Goal: Information Seeking & Learning: Check status

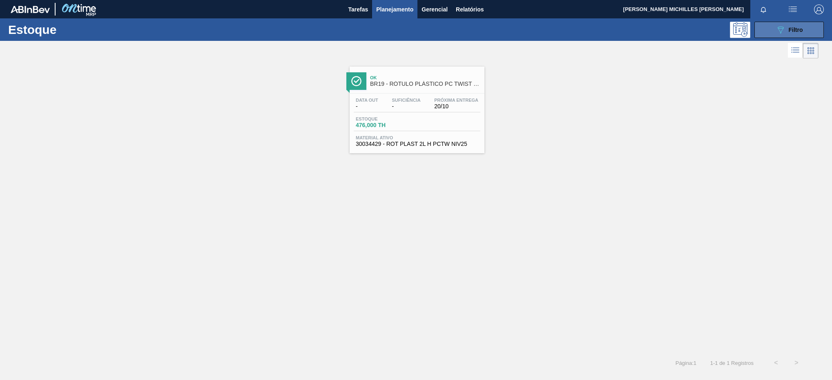
click at [774, 32] on button "089F7B8B-B2A5-4AFE-B5C0-19BA573D28AC Filtro" at bounding box center [788, 30] width 69 height 16
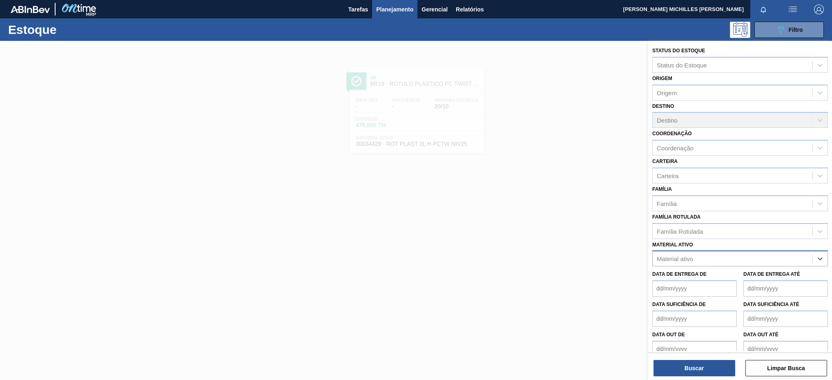
paste ativo "30017357"
type ativo "30017357"
click at [747, 280] on div "30017357 - ROT PLAST 1,5L H H2OH LIMAO 429" at bounding box center [740, 278] width 176 height 15
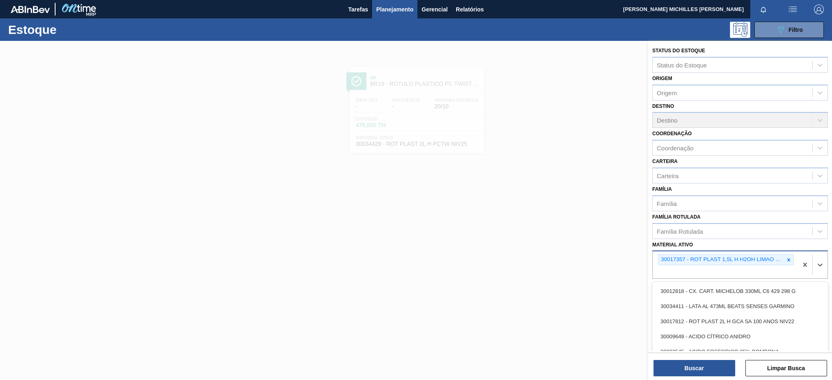
click at [718, 273] on div "30017357 - ROT PLAST 1,5L H H2OH LIMAO 429" at bounding box center [724, 264] width 145 height 27
paste ativo "30031665"
type ativo "30031665"
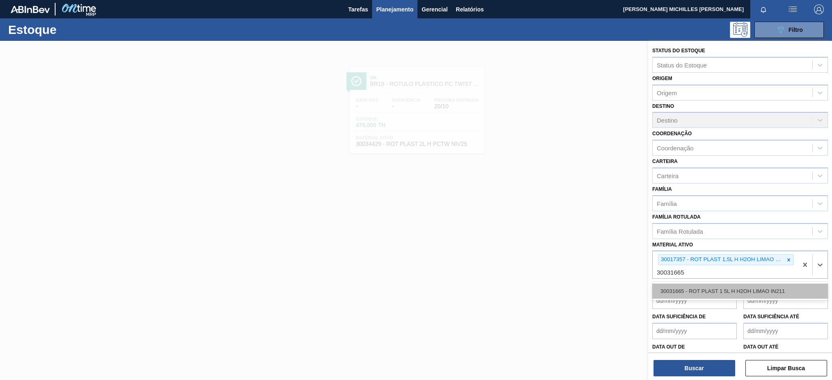
click at [719, 289] on div "30031665 - ROT PLAST 1 5L H H2OH LIMAO IN211" at bounding box center [740, 290] width 176 height 15
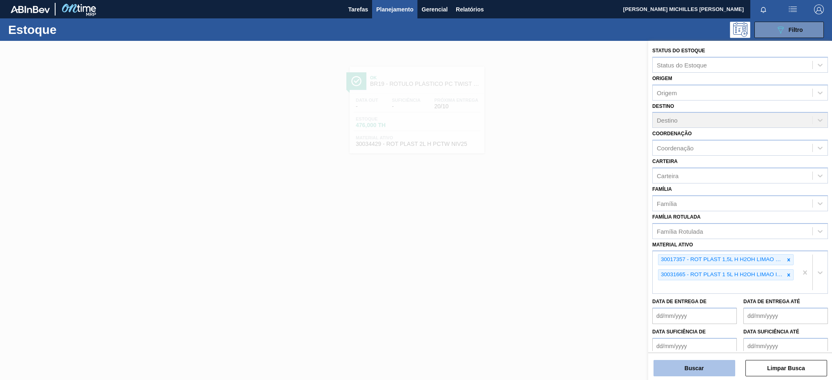
click at [728, 367] on button "Buscar" at bounding box center [694, 368] width 82 height 16
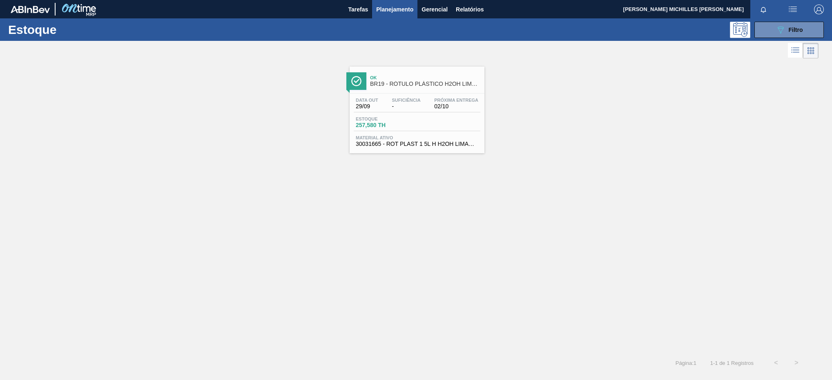
click at [412, 124] on span "257,580 TH" at bounding box center [384, 125] width 57 height 6
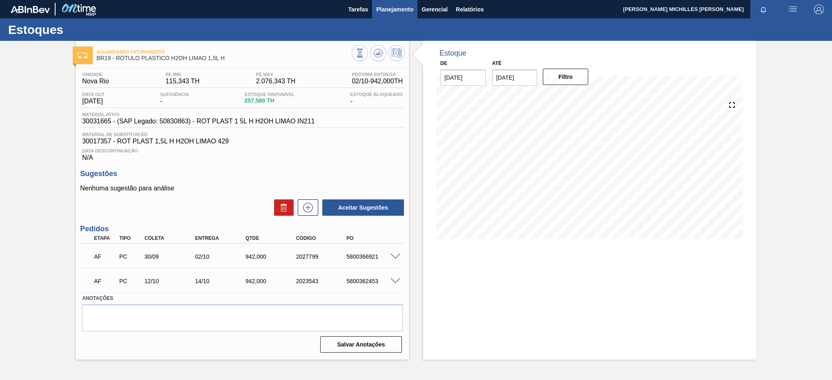
click at [409, 7] on span "Planejamento" at bounding box center [394, 9] width 37 height 10
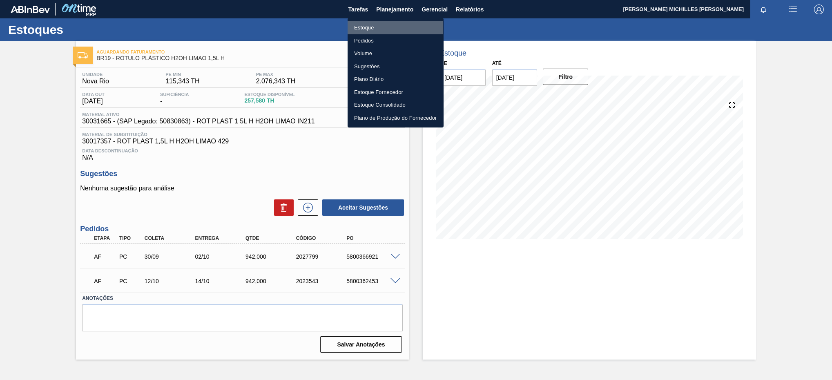
click at [383, 27] on li "Estoque" at bounding box center [395, 27] width 96 height 13
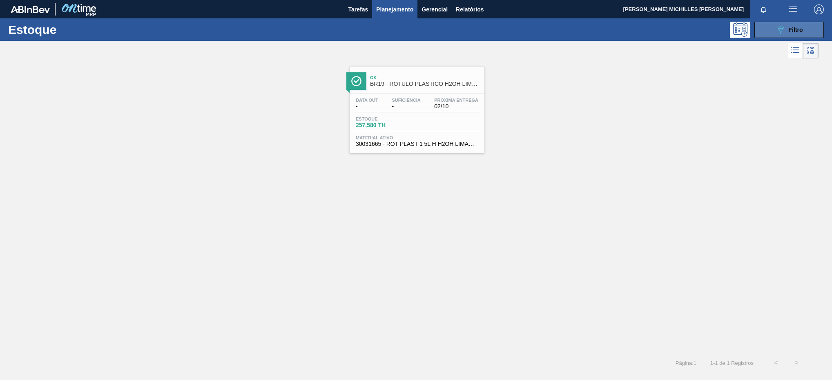
click at [776, 28] on icon "089F7B8B-B2A5-4AFE-B5C0-19BA573D28AC" at bounding box center [780, 30] width 10 height 10
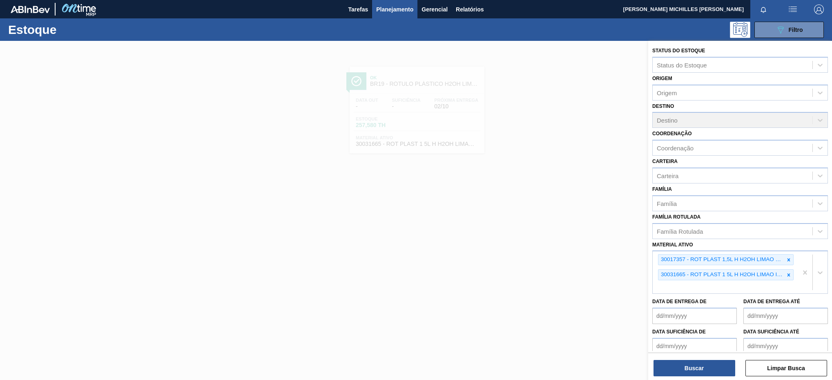
click at [612, 296] on div at bounding box center [416, 231] width 832 height 380
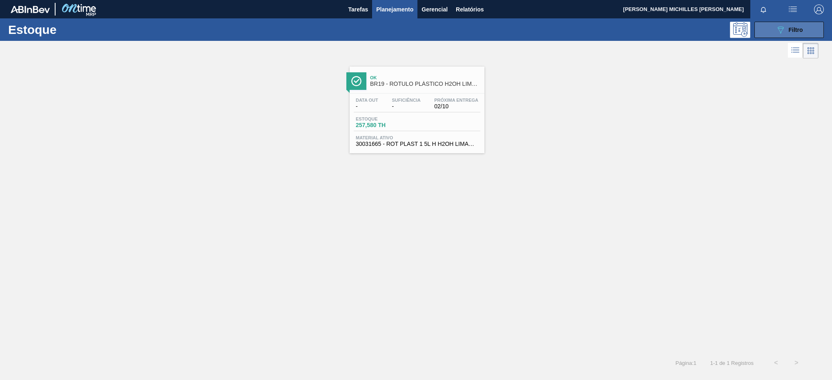
click at [764, 24] on button "089F7B8B-B2A5-4AFE-B5C0-19BA573D28AC Filtro" at bounding box center [788, 30] width 69 height 16
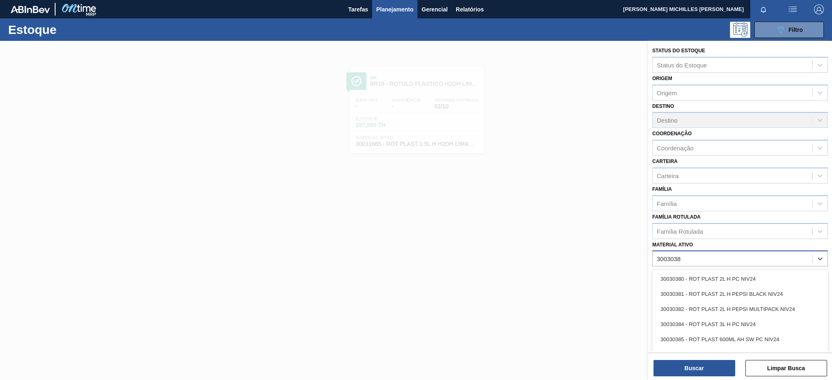
type ativo "30030380"
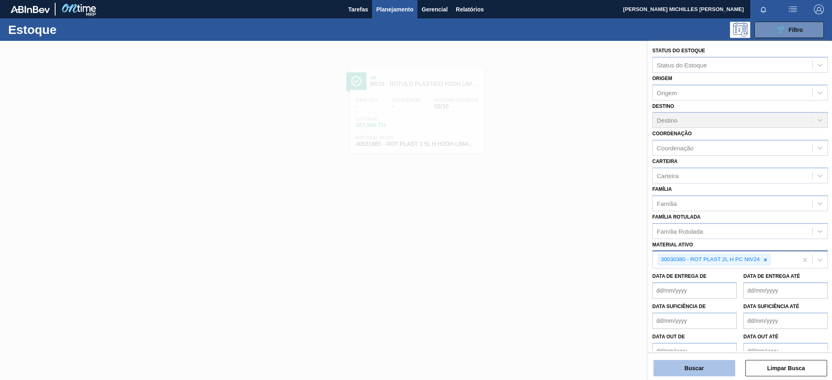
click at [677, 369] on button "Buscar" at bounding box center [694, 368] width 82 height 16
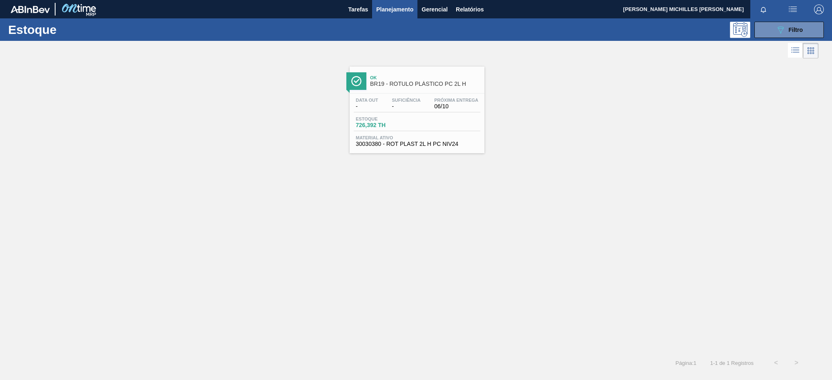
click at [451, 98] on span "Próxima Entrega" at bounding box center [456, 100] width 44 height 5
